Goal: Task Accomplishment & Management: Use online tool/utility

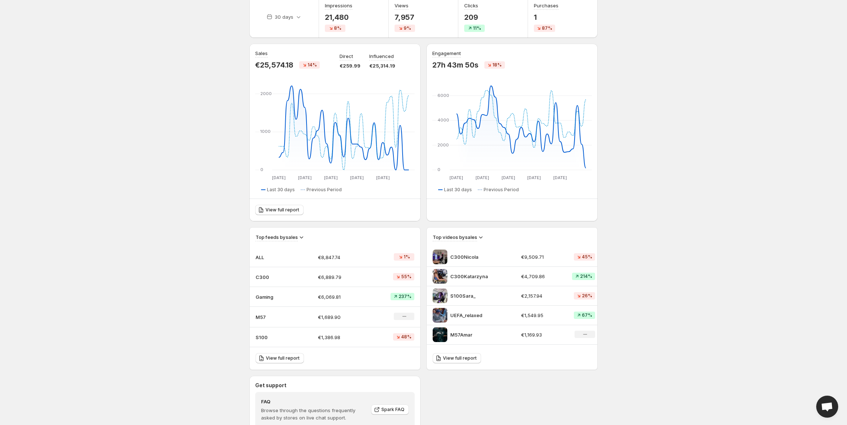
scroll to position [140, 0]
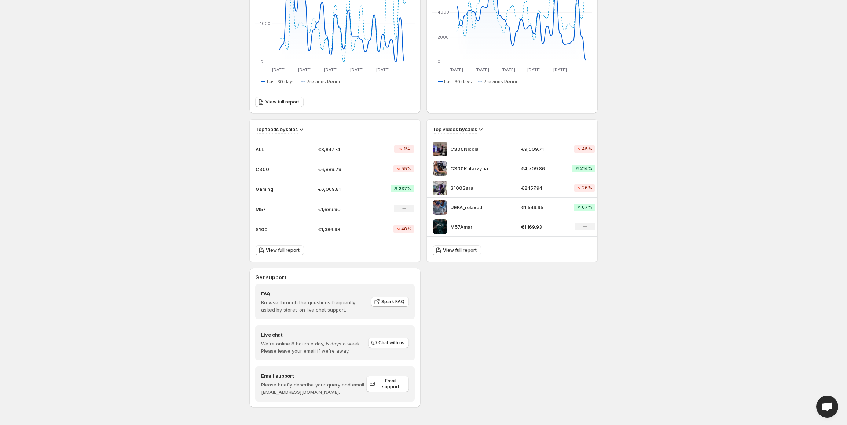
click at [260, 150] on p "ALL" at bounding box center [274, 149] width 37 height 7
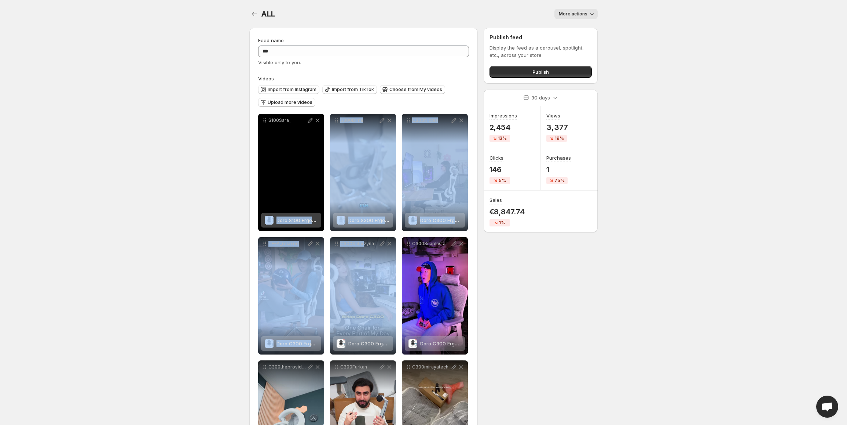
drag, startPoint x: 364, startPoint y: 265, endPoint x: 301, endPoint y: 176, distance: 109.5
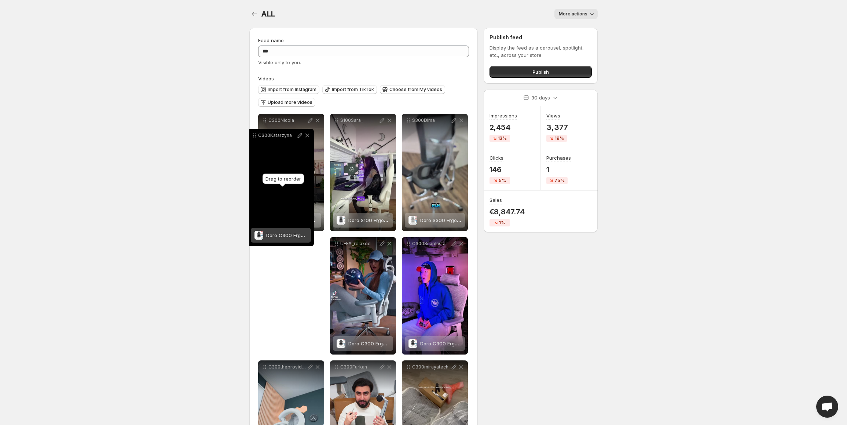
drag, startPoint x: 335, startPoint y: 243, endPoint x: 249, endPoint y: 121, distance: 150.0
click at [253, 135] on icon at bounding box center [253, 135] width 1 height 1
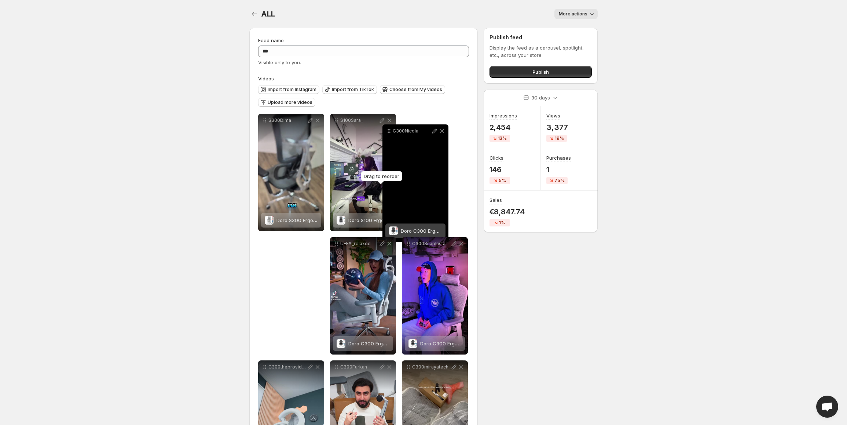
drag, startPoint x: 263, startPoint y: 244, endPoint x: 393, endPoint y: 125, distance: 176.2
click at [393, 127] on icon at bounding box center [388, 130] width 7 height 7
